Goal: Task Accomplishment & Management: Manage account settings

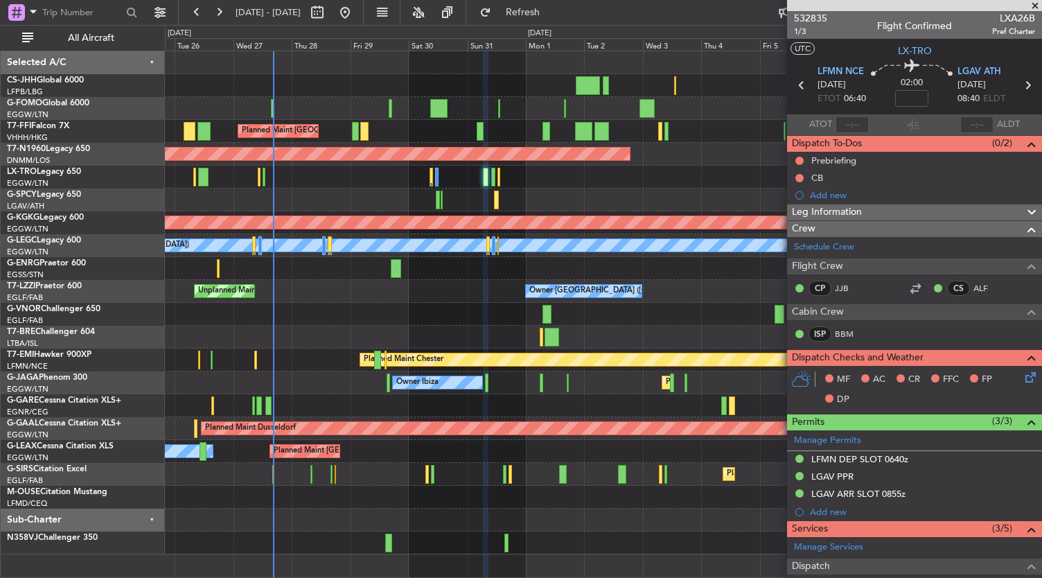
click at [430, 306] on div at bounding box center [603, 314] width 877 height 23
click at [342, 404] on div "Planned Maint [GEOGRAPHIC_DATA] ([GEOGRAPHIC_DATA]) Planned Maint [GEOGRAPHIC_D…" at bounding box center [603, 302] width 877 height 503
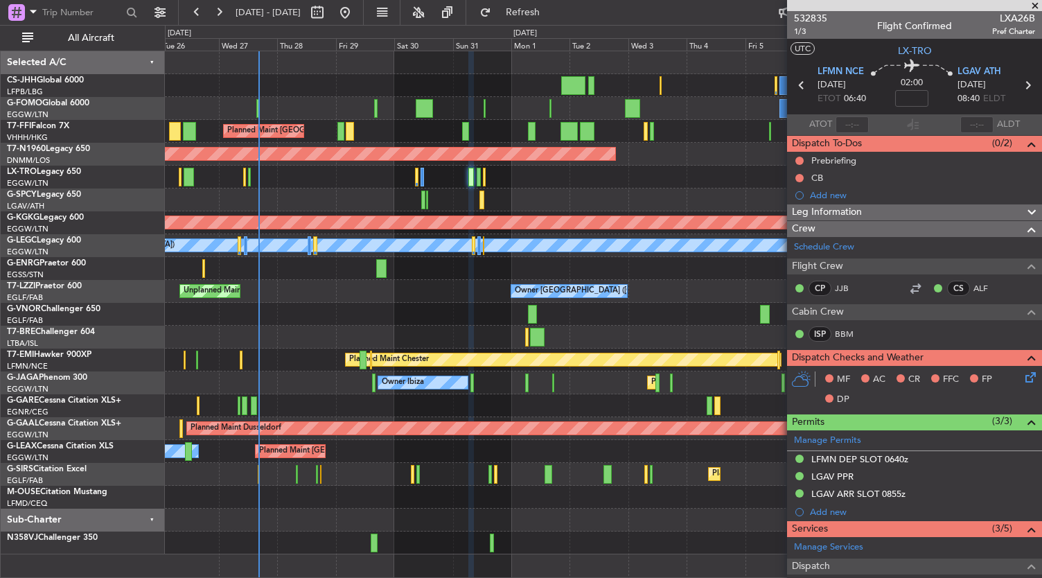
click at [272, 365] on div "Planned Maint [PERSON_NAME] Planned Maint [PERSON_NAME]" at bounding box center [603, 360] width 877 height 23
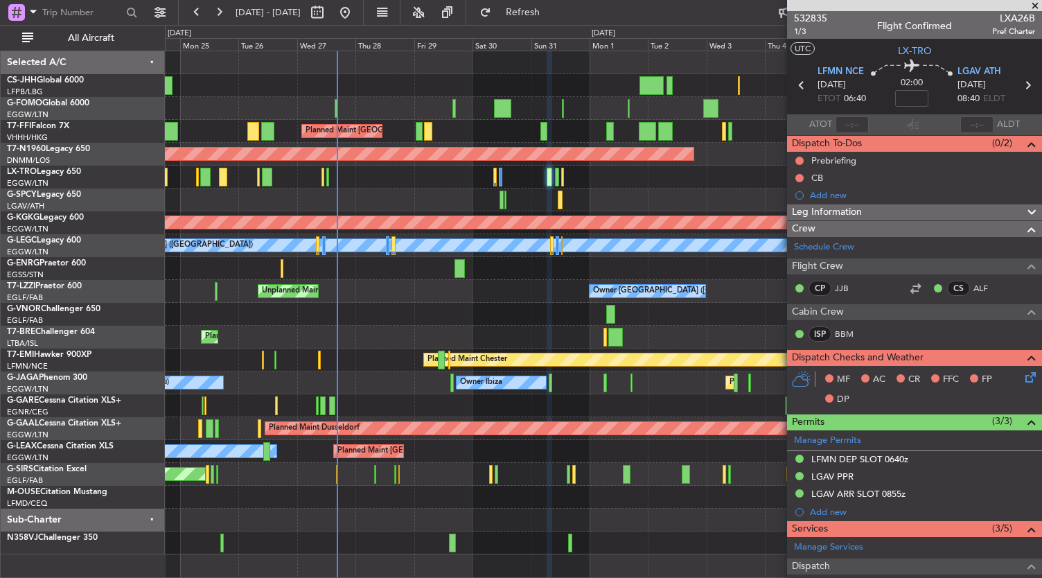
click at [430, 333] on div "Planned Maint [GEOGRAPHIC_DATA] ([GEOGRAPHIC_DATA]) Planned Maint [GEOGRAPHIC_D…" at bounding box center [603, 302] width 877 height 503
click at [452, 109] on div at bounding box center [603, 108] width 877 height 23
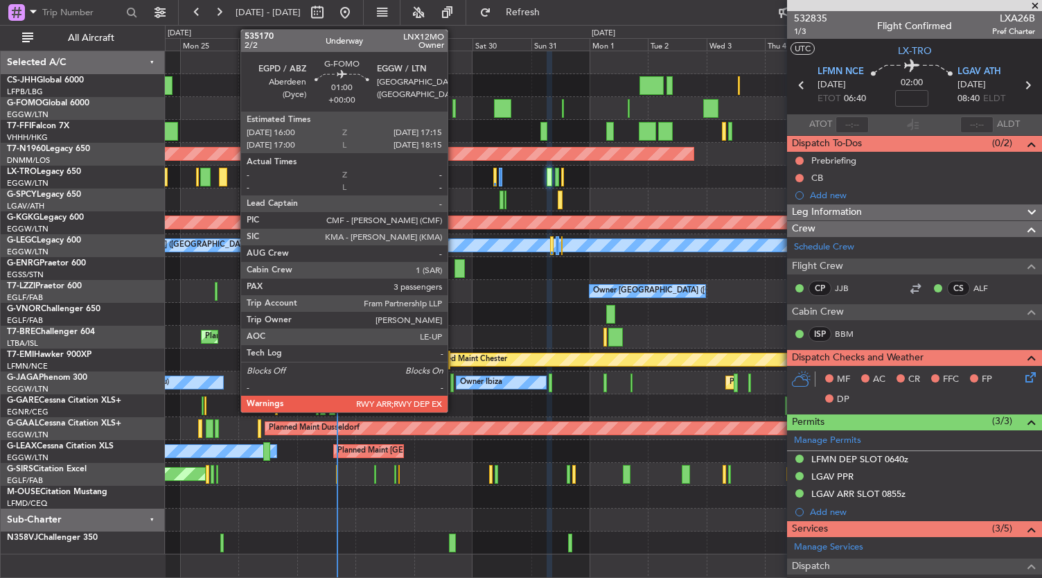
click at [455, 109] on div at bounding box center [453, 108] width 3 height 19
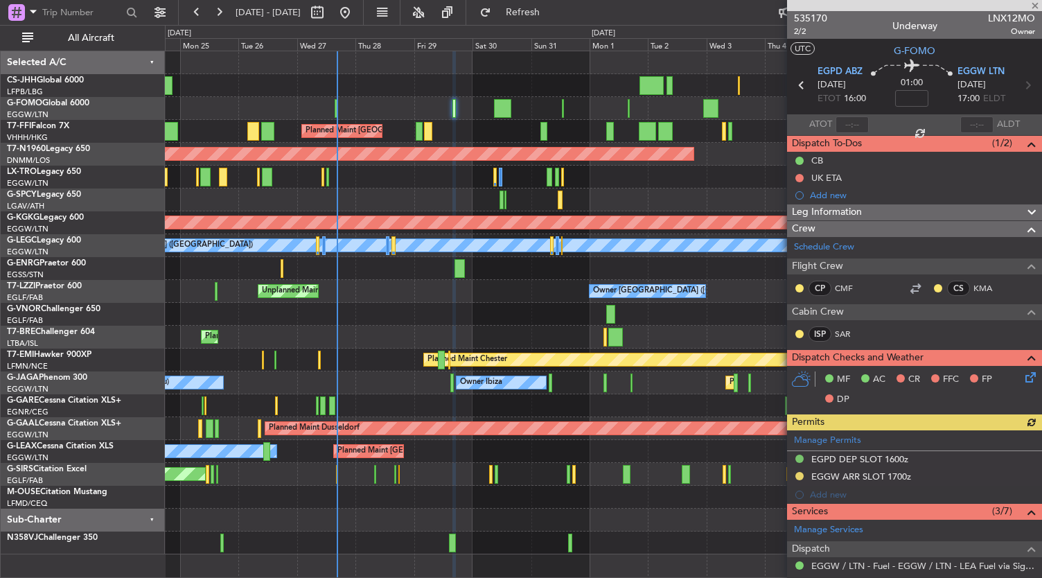
scroll to position [292, 0]
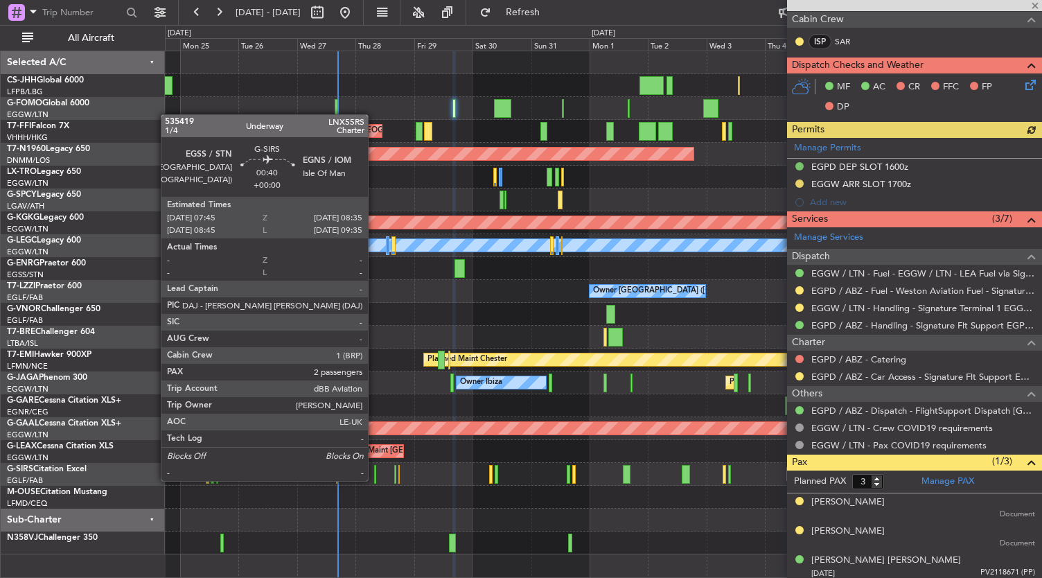
click at [375, 479] on div at bounding box center [375, 474] width 2 height 19
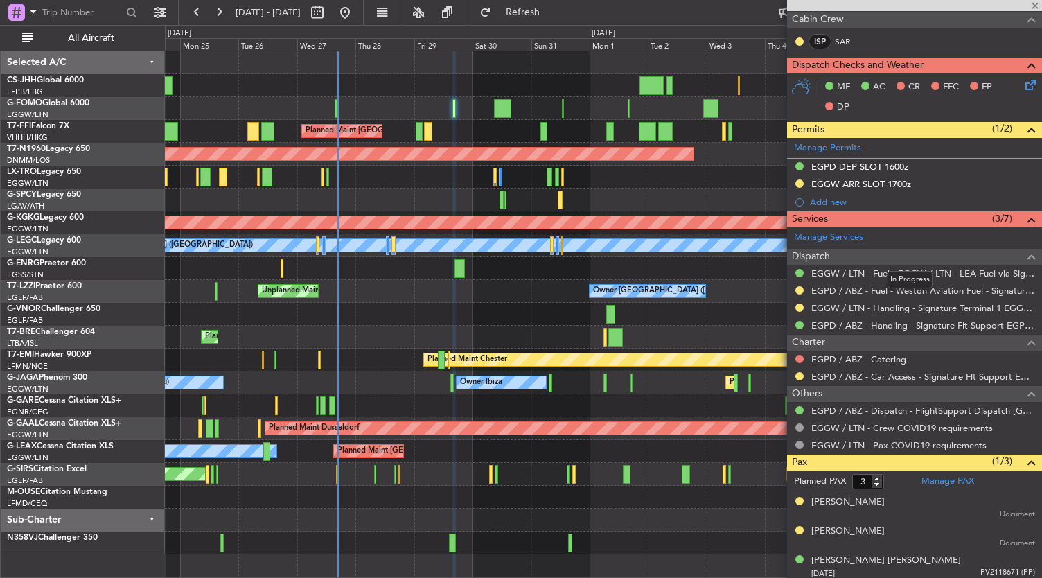
type input "2"
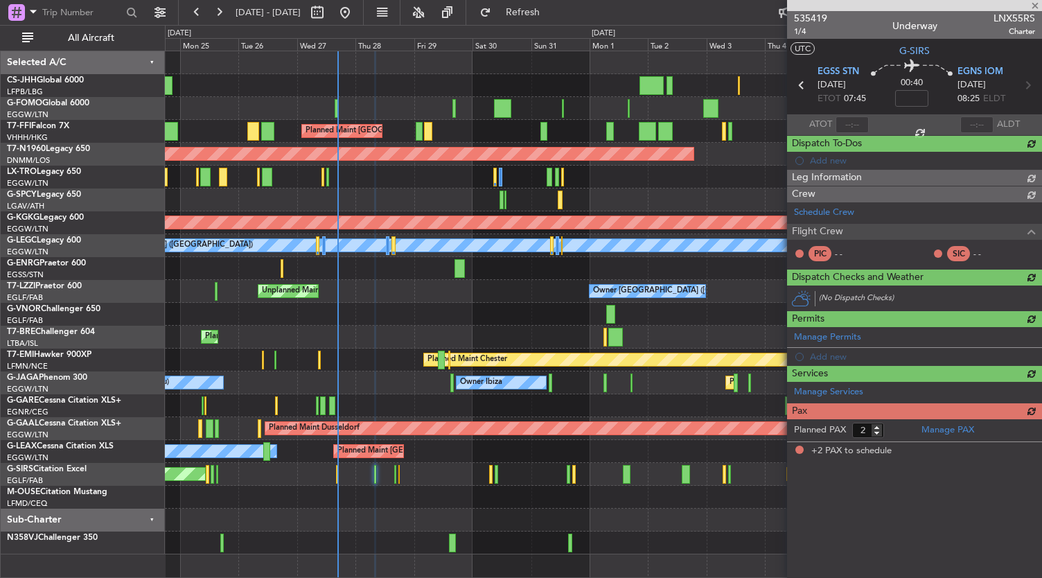
scroll to position [0, 0]
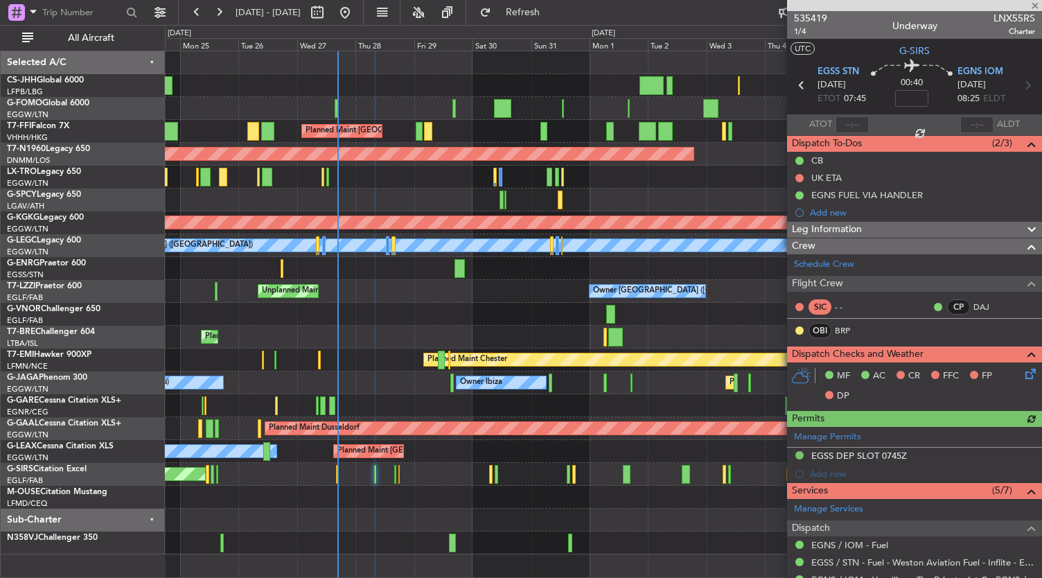
click at [827, 19] on div "535419 1/4 Underway LNX55RS Charter" at bounding box center [914, 25] width 255 height 28
click at [812, 17] on span "535419" at bounding box center [810, 18] width 33 height 15
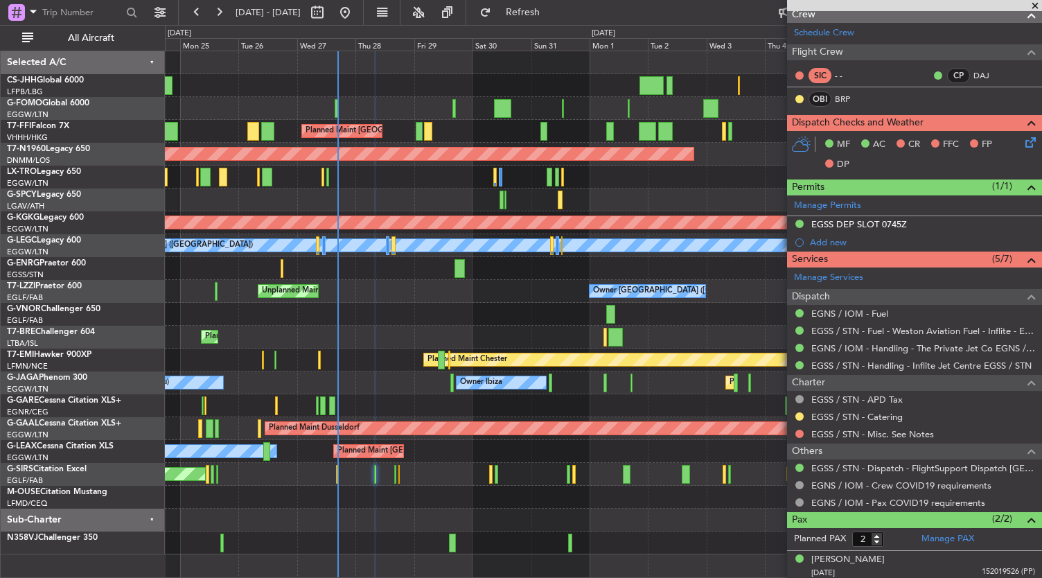
scroll to position [249, 0]
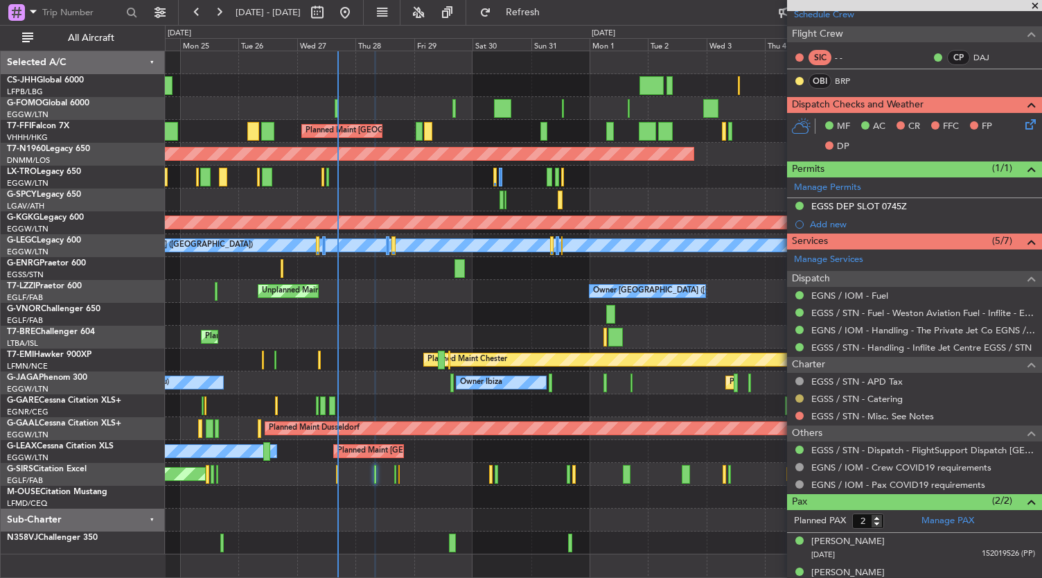
click at [800, 394] on button at bounding box center [799, 398] width 8 height 8
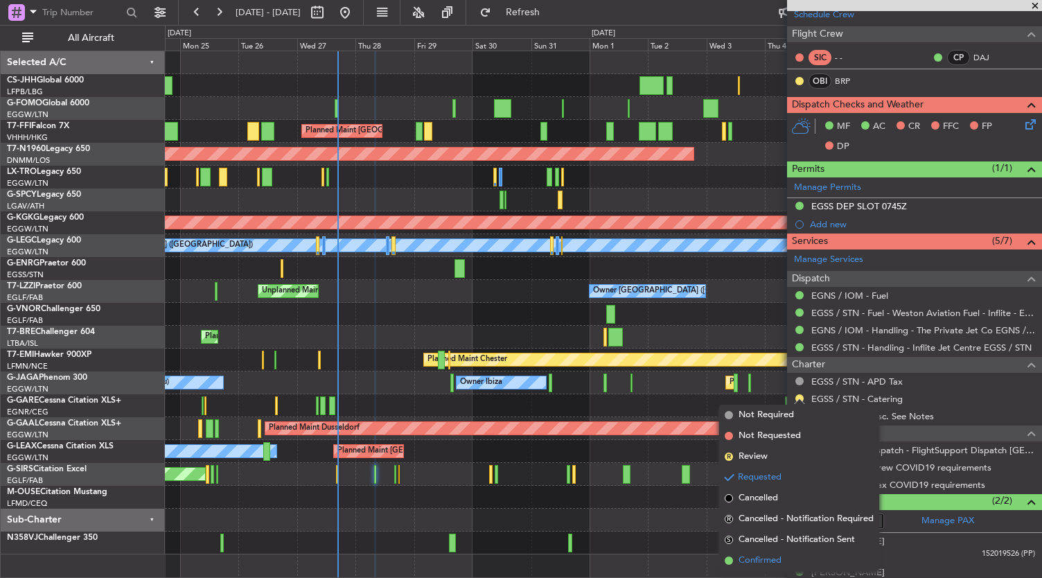
click at [739, 562] on span "Confirmed" at bounding box center [760, 561] width 43 height 14
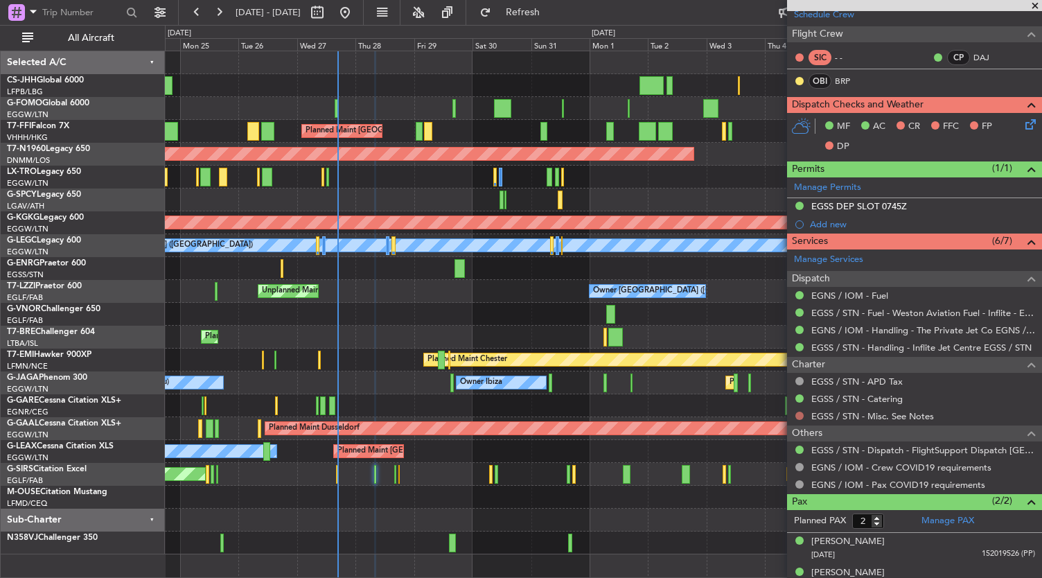
click at [801, 415] on button at bounding box center [799, 416] width 8 height 8
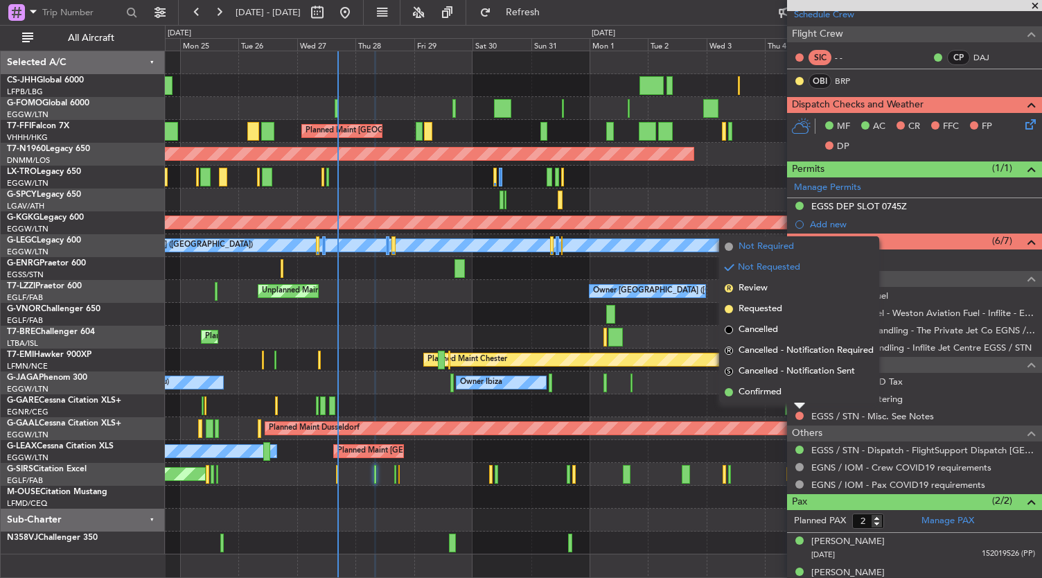
click at [759, 252] on span "Not Required" at bounding box center [766, 247] width 55 height 14
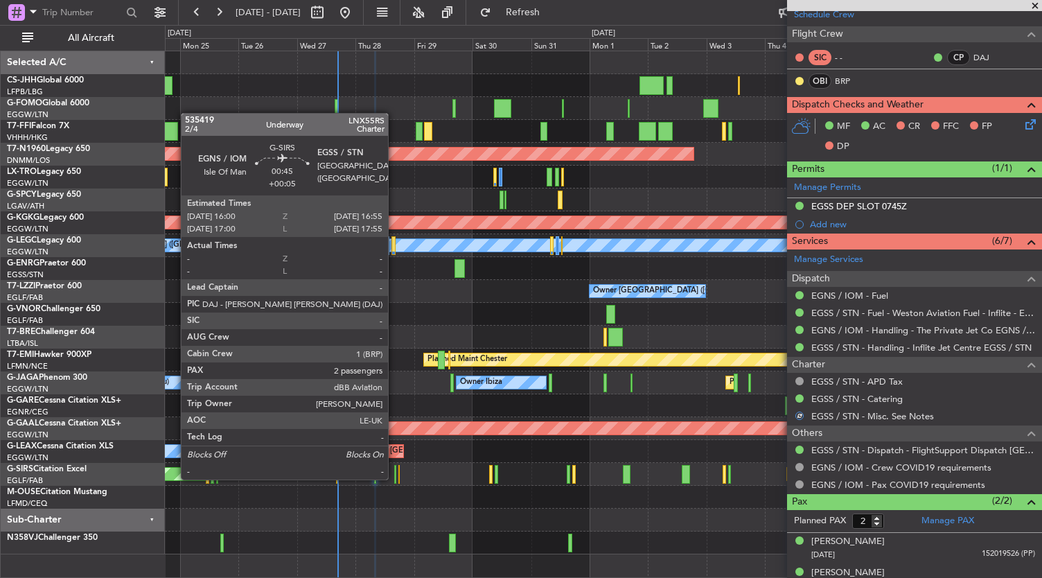
click at [395, 478] on div at bounding box center [395, 474] width 3 height 19
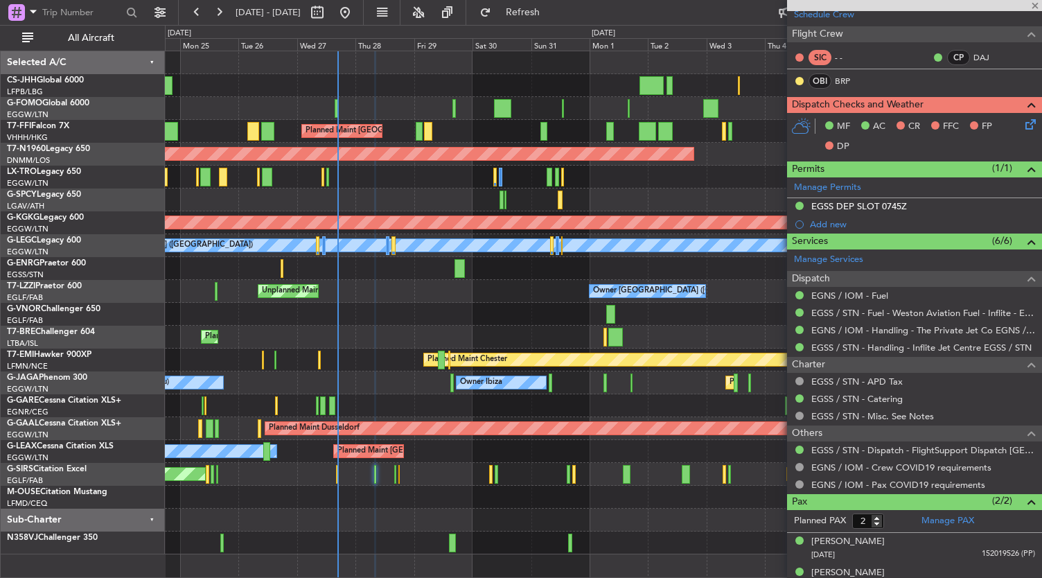
type input "+00:05"
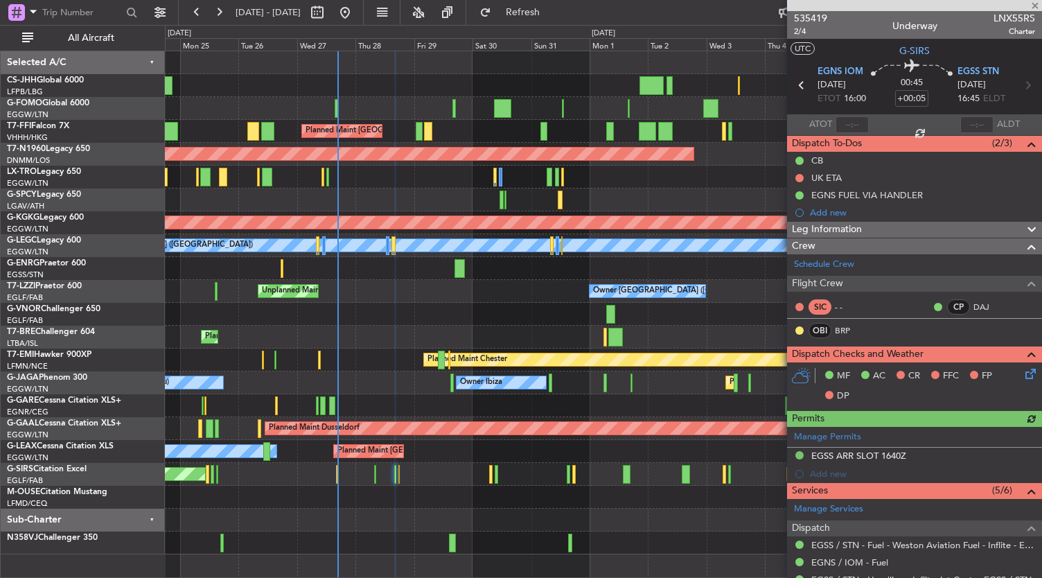
scroll to position [245, 0]
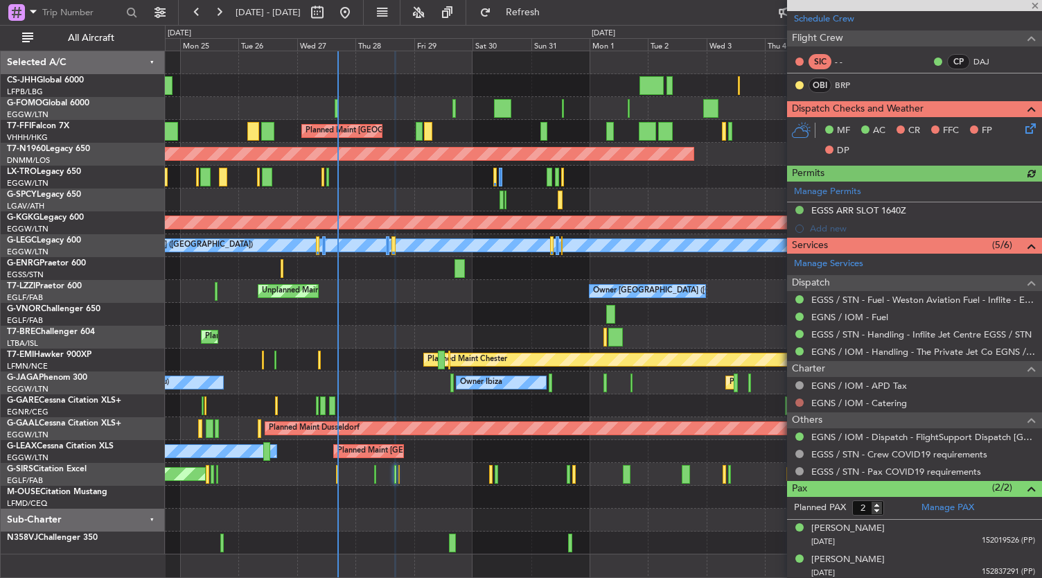
click at [800, 400] on button at bounding box center [799, 402] width 8 height 8
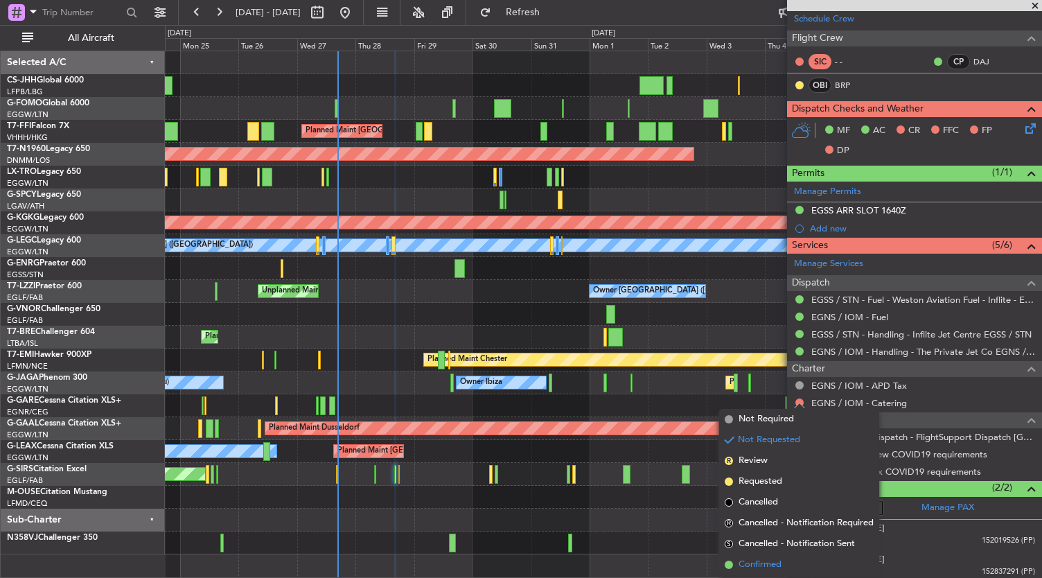
click at [748, 560] on span "Confirmed" at bounding box center [760, 565] width 43 height 14
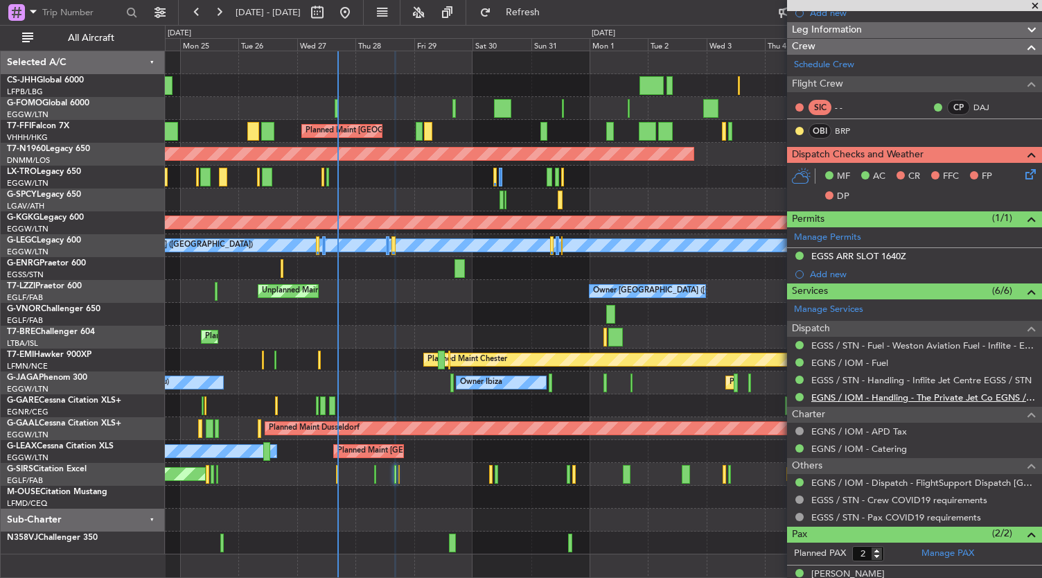
scroll to position [39, 0]
